Goal: Task Accomplishment & Management: Use online tool/utility

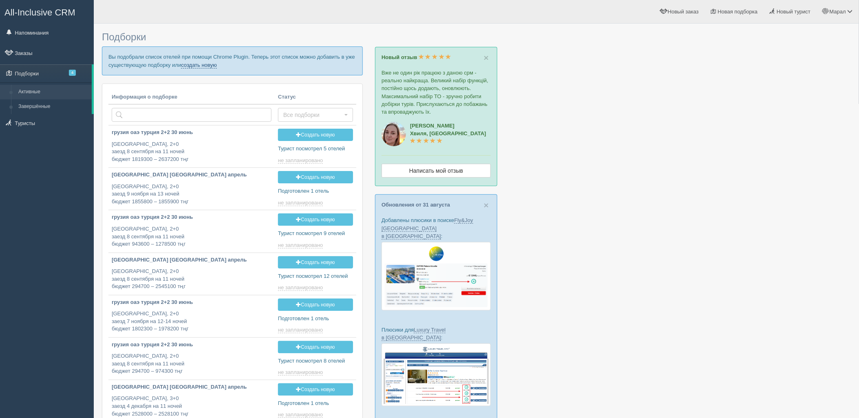
click at [203, 64] on link "создать новую" at bounding box center [199, 65] width 36 height 7
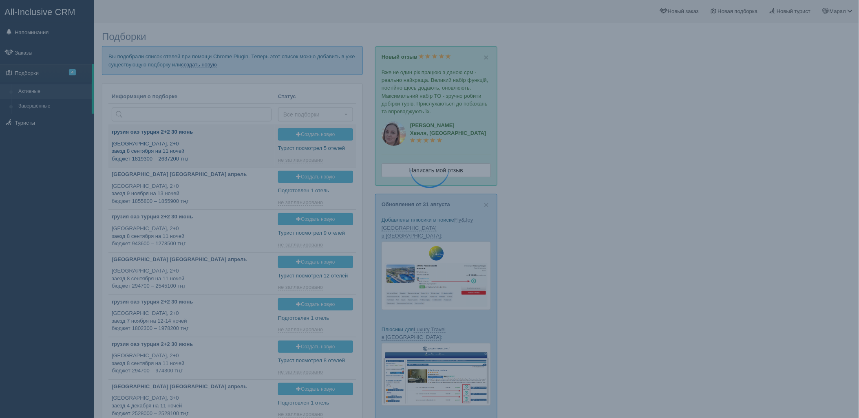
type input "[DATE] 16:45"
type input "[DATE] 13:25"
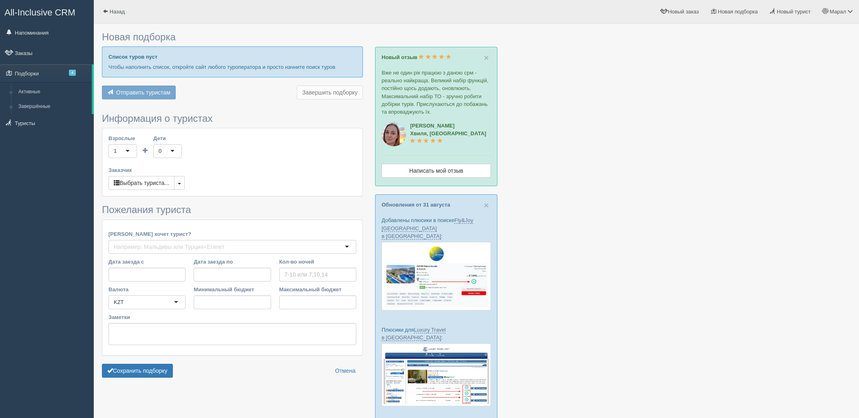
scroll to position [111, 0]
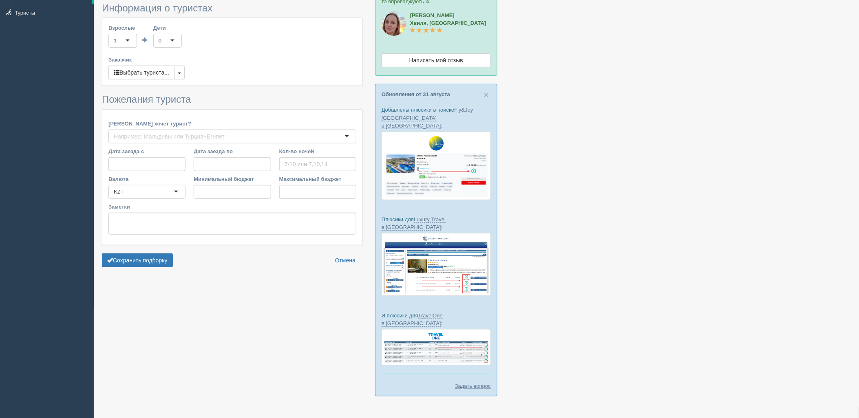
type input "10"
type input "1094900"
type input "1282400"
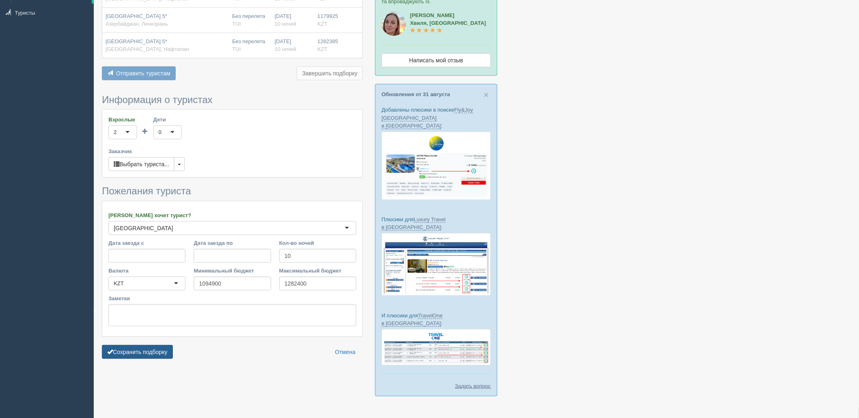
click at [161, 349] on button "Сохранить подборку" at bounding box center [137, 352] width 71 height 14
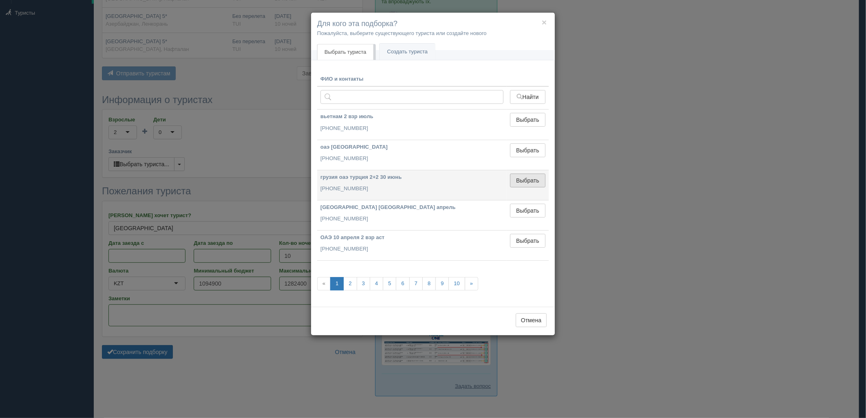
click at [531, 175] on button "Выбрать" at bounding box center [527, 181] width 35 height 14
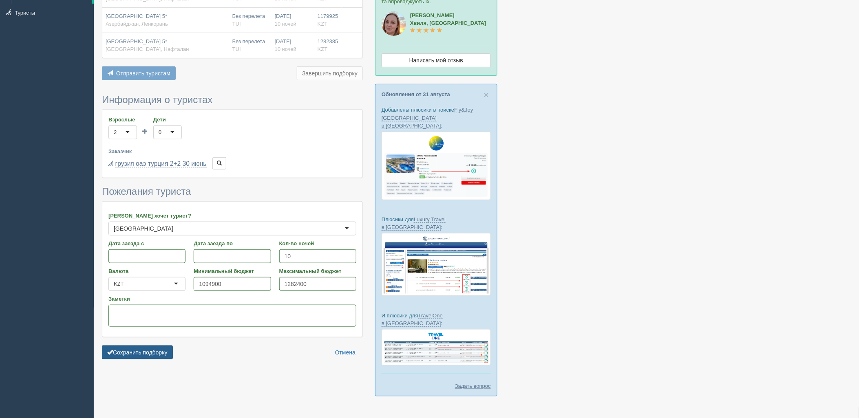
click at [148, 355] on button "Сохранить подборку" at bounding box center [137, 353] width 71 height 14
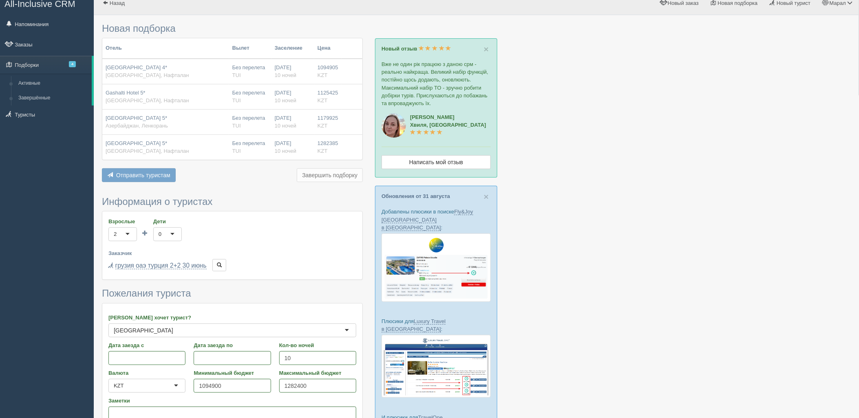
scroll to position [0, 0]
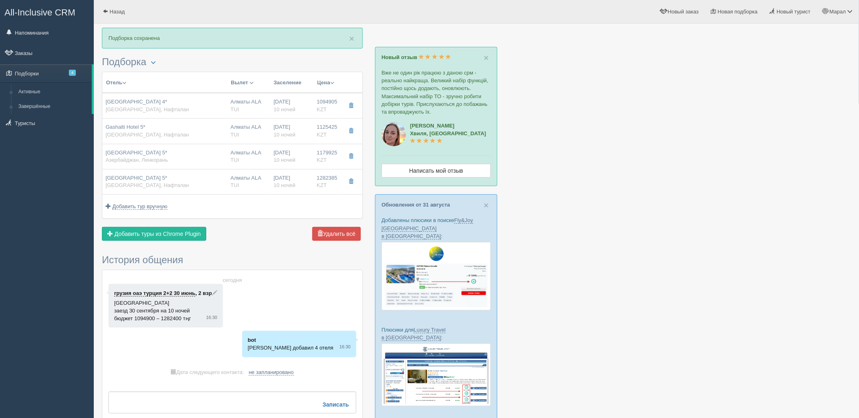
click at [0, 0] on button "Отправить туристу Отправить" at bounding box center [0, 0] width 0 height 0
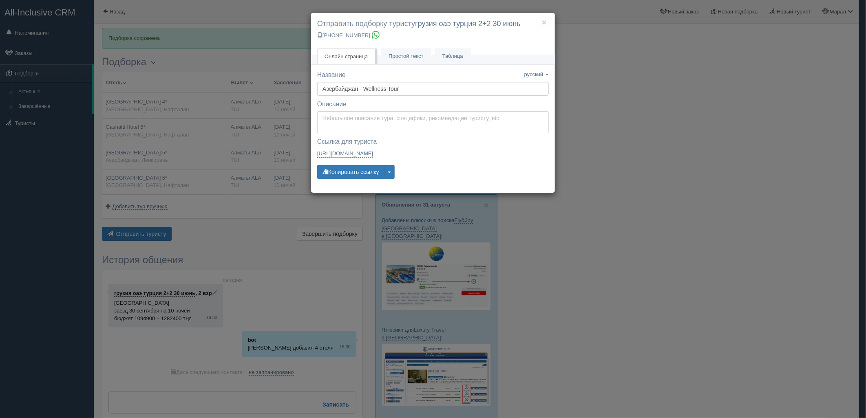
type textarea "Здравствуйте! Ниже представлены варианты туров для Вас. Для просмотра описания …"
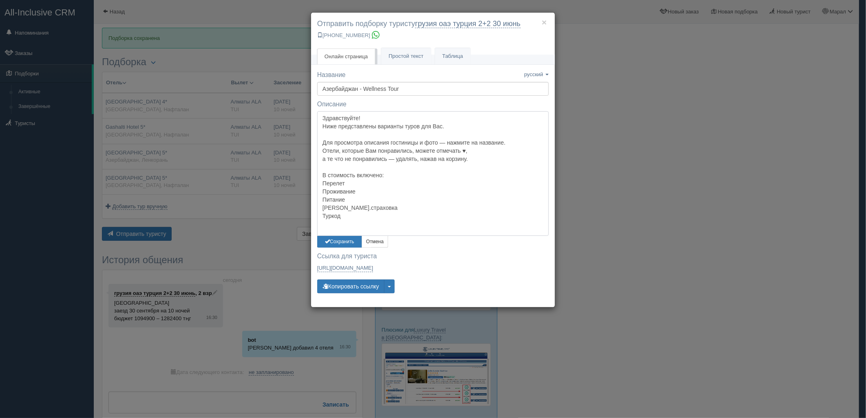
click at [361, 116] on textarea "Здравствуйте! Ниже представлены варианты туров для Вас. Для просмотра описания …" at bounding box center [433, 173] width 232 height 125
click at [344, 237] on button "Сохранить" at bounding box center [339, 242] width 45 height 12
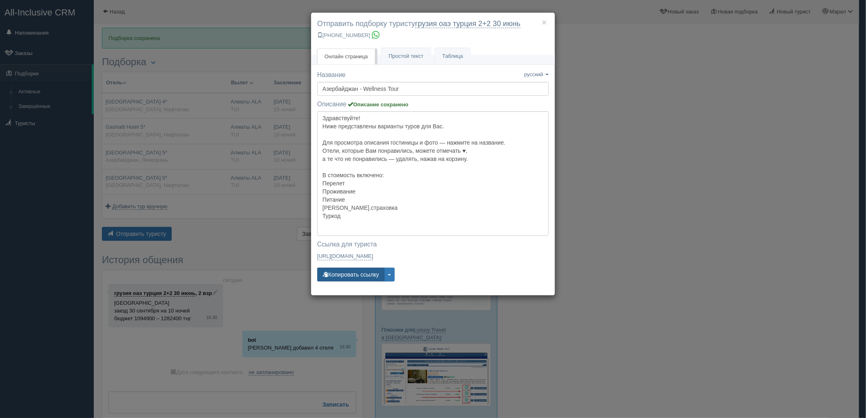
click at [345, 270] on button "Копировать ссылку" at bounding box center [350, 275] width 67 height 14
